Goal: Feedback & Contribution: Leave review/rating

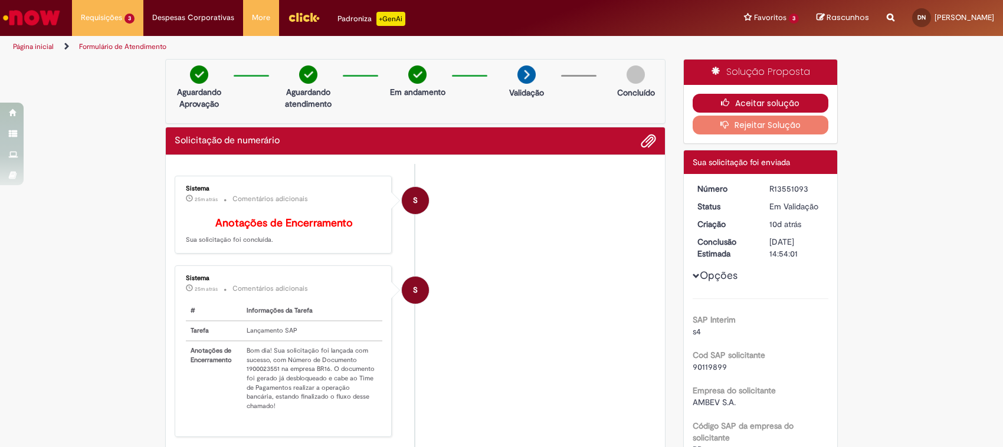
click at [753, 99] on button "Aceitar solução" at bounding box center [761, 103] width 136 height 19
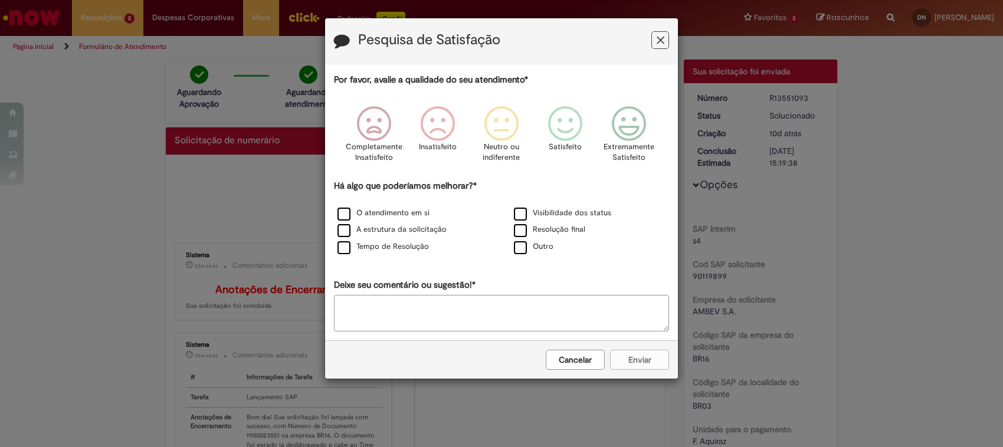
click at [102, 17] on div "Pesquisa de Satisfação Por favor, avalie a qualidade do seu atendimento* Comple…" at bounding box center [501, 223] width 1003 height 447
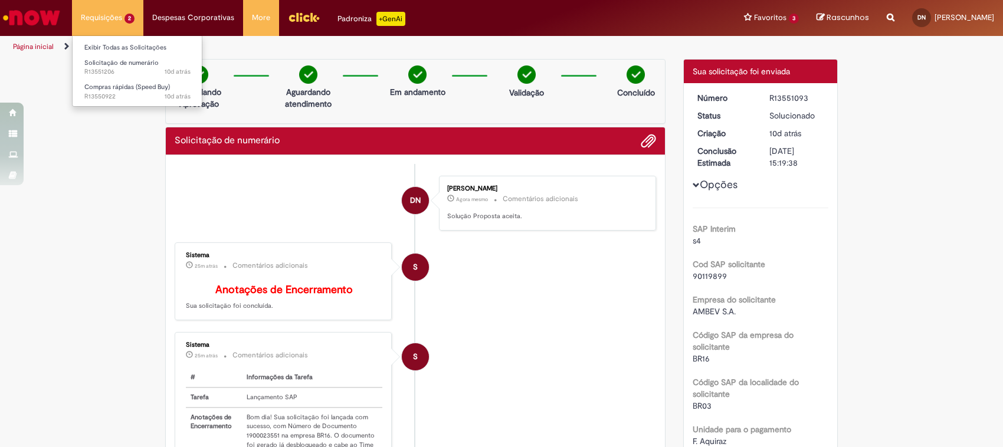
click at [108, 12] on li "Requisições 2 Exibir Todas as Solicitações Solicitação de numerário 10d atrás 1…" at bounding box center [107, 17] width 71 height 35
click at [113, 63] on span "Solicitação de numerário" at bounding box center [121, 62] width 74 height 9
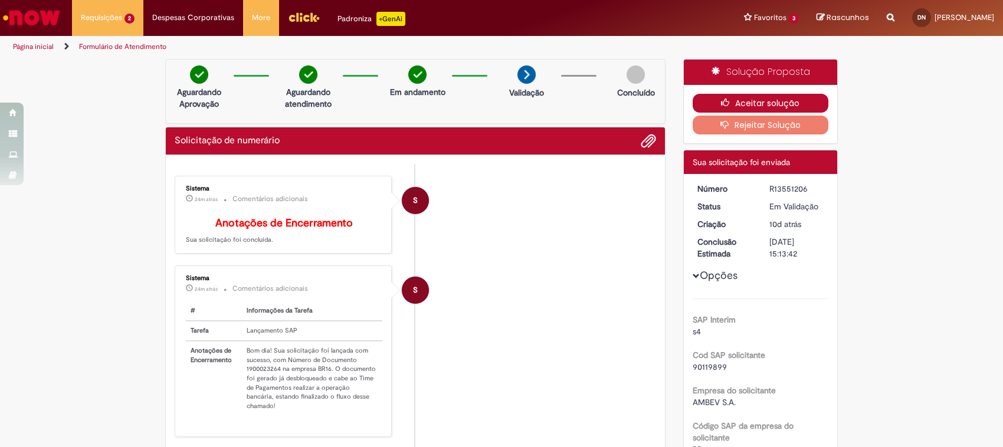
click at [747, 98] on button "Aceitar solução" at bounding box center [761, 103] width 136 height 19
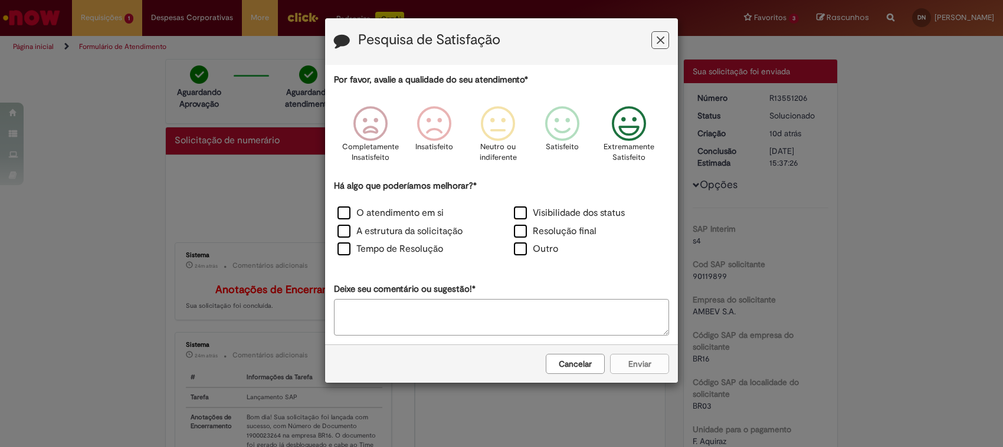
click at [638, 127] on icon "Feedback" at bounding box center [629, 123] width 44 height 35
click at [518, 217] on label "Visibilidade dos status" at bounding box center [569, 214] width 111 height 14
click at [391, 250] on label "Tempo de Resolução" at bounding box center [391, 250] width 106 height 14
click at [358, 231] on label "A estrutura da solicitação" at bounding box center [400, 232] width 125 height 14
click at [394, 210] on label "O atendimento em si" at bounding box center [391, 214] width 106 height 14
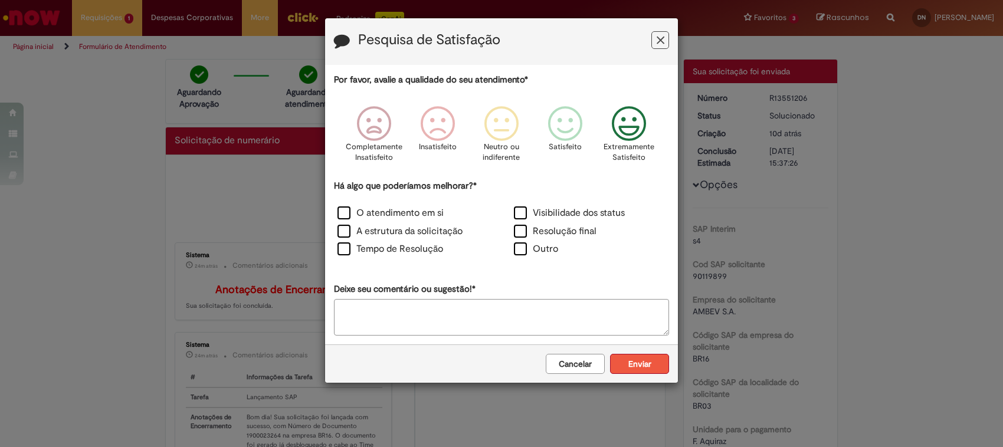
click at [632, 369] on button "Enviar" at bounding box center [639, 364] width 59 height 20
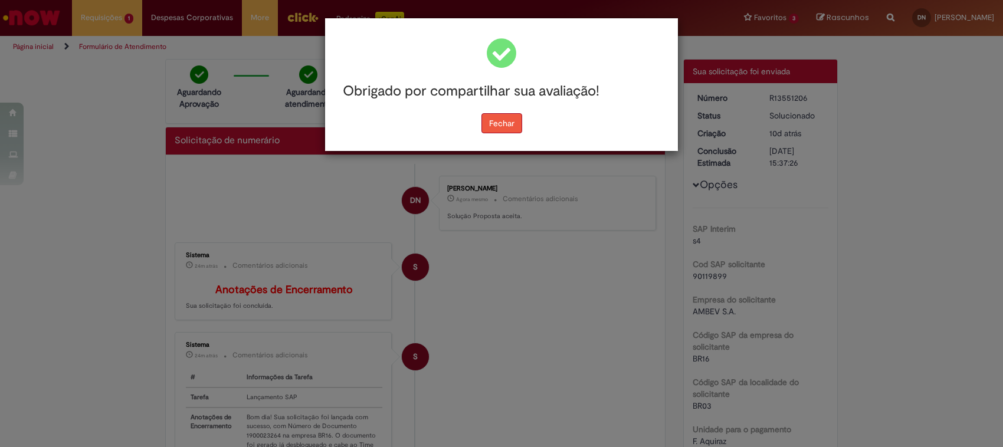
click at [502, 125] on button "Fechar" at bounding box center [501, 123] width 41 height 20
